Goal: Information Seeking & Learning: Learn about a topic

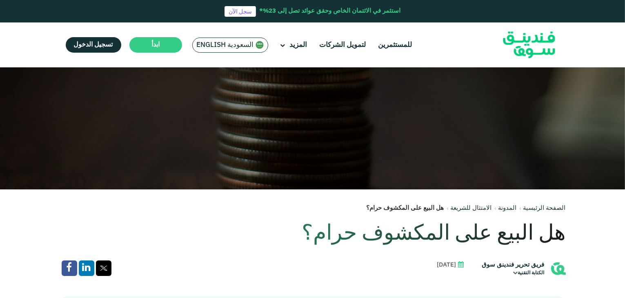
scroll to position [62, 0]
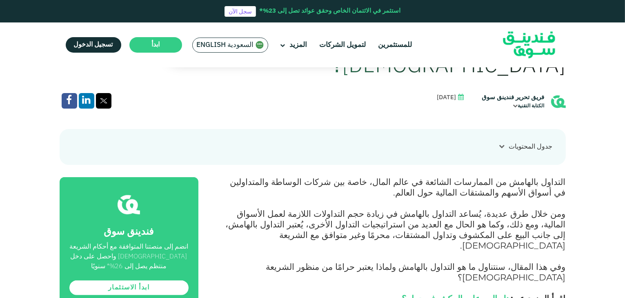
scroll to position [276, 0]
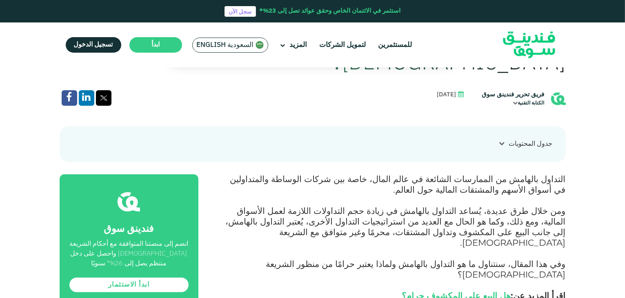
click at [501, 258] on span "وفي هذا المقال، سنتناول ما هو التداول بالهامش ولماذا يعتبر حرامًا من منظور الشر…" at bounding box center [416, 279] width 300 height 42
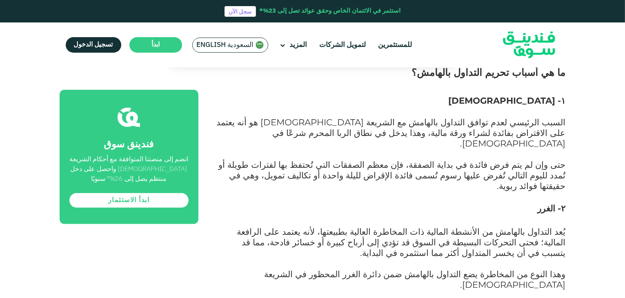
scroll to position [768, 0]
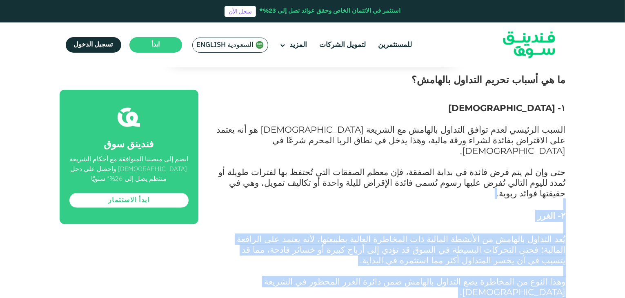
drag, startPoint x: 459, startPoint y: 185, endPoint x: 559, endPoint y: 85, distance: 141.5
click at [559, 85] on div "التداول بالهامش من الممارسات الشائعة في عالم المال، خاصة بين شركات الوساطة والم…" at bounding box center [391, 228] width 349 height 1092
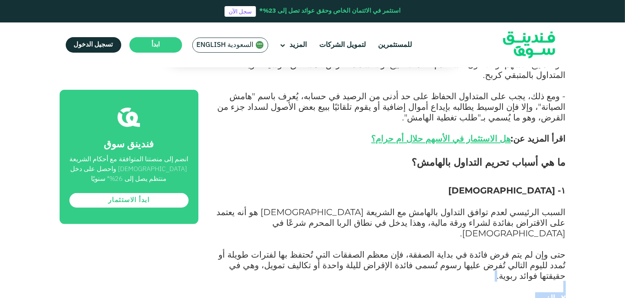
scroll to position [683, 0]
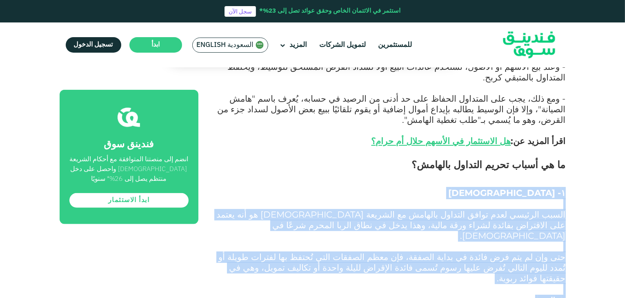
copy div "١- الربا السبب الرئيسي لعدم توافق التداول بالهامش مع الشريعة الإسلامية هو أنه ي…"
